Goal: Task Accomplishment & Management: Manage account settings

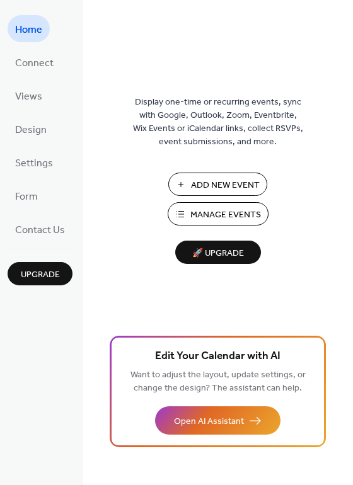
click at [206, 210] on span "Manage Events" at bounding box center [225, 214] width 71 height 13
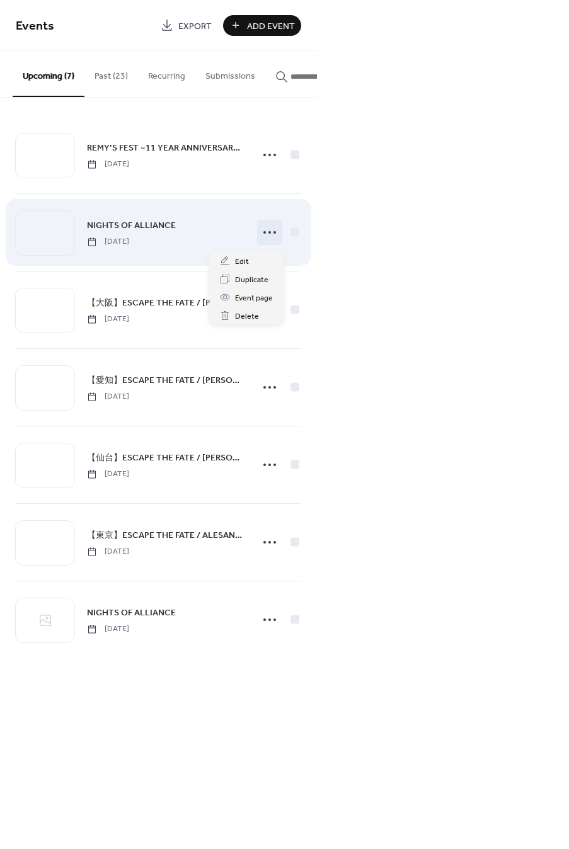
click at [268, 237] on icon at bounding box center [269, 232] width 20 height 20
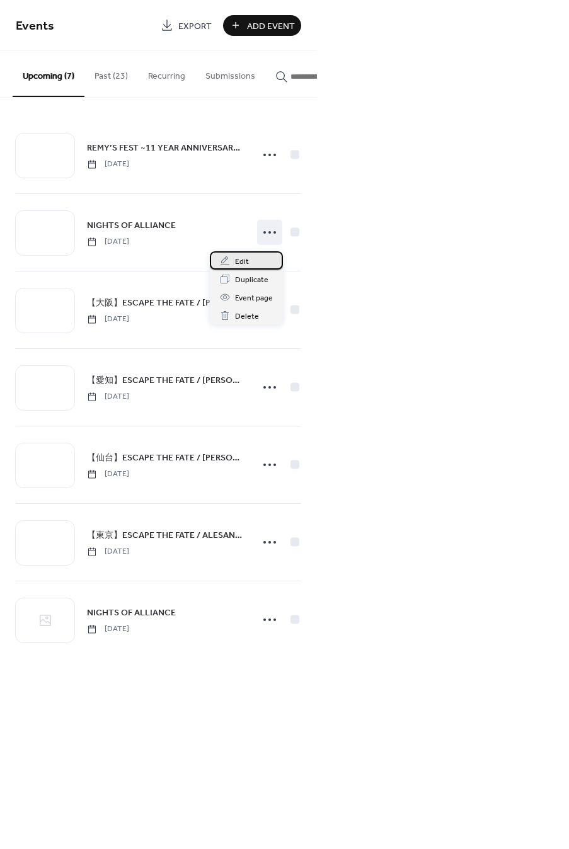
click at [251, 258] on div "Edit" at bounding box center [246, 260] width 73 height 18
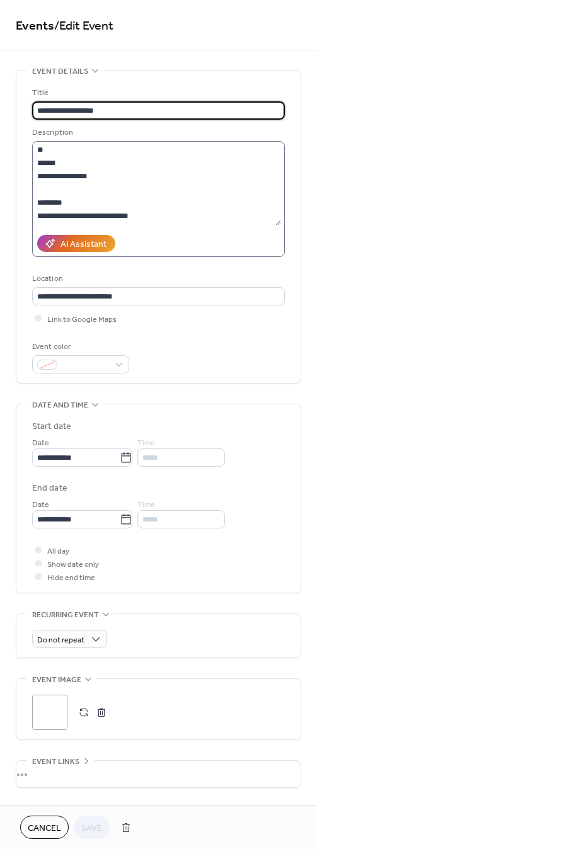
scroll to position [119, 0]
